Goal: Task Accomplishment & Management: Use online tool/utility

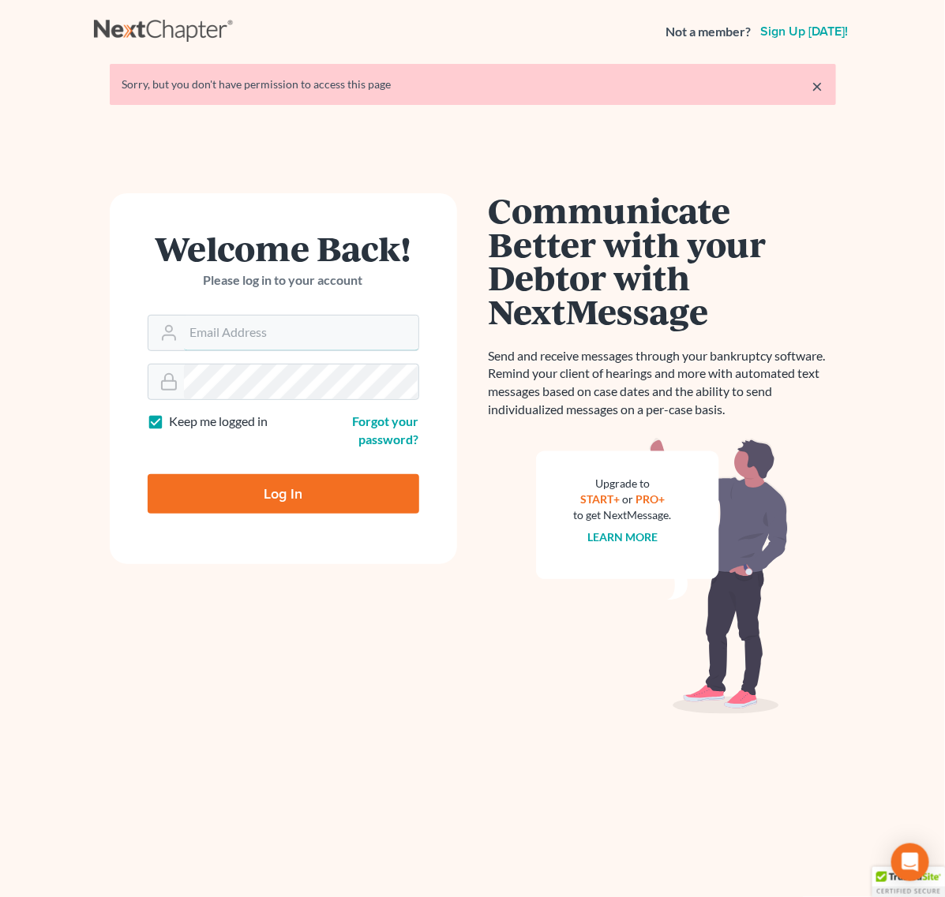
type input "[EMAIL_ADDRESS][DOMAIN_NAME]"
click at [300, 482] on input "Log In" at bounding box center [283, 493] width 271 height 39
type input "Thinking..."
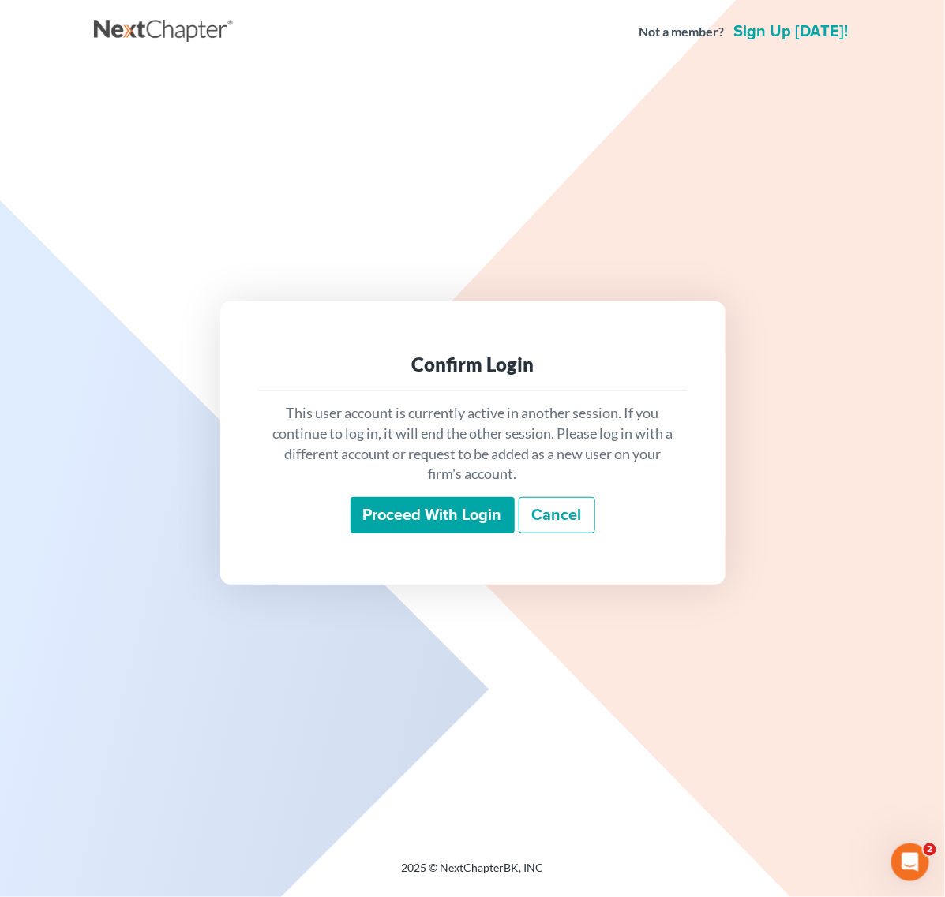
click at [380, 521] on input "Proceed with login" at bounding box center [432, 515] width 164 height 36
